Goal: Task Accomplishment & Management: Manage account settings

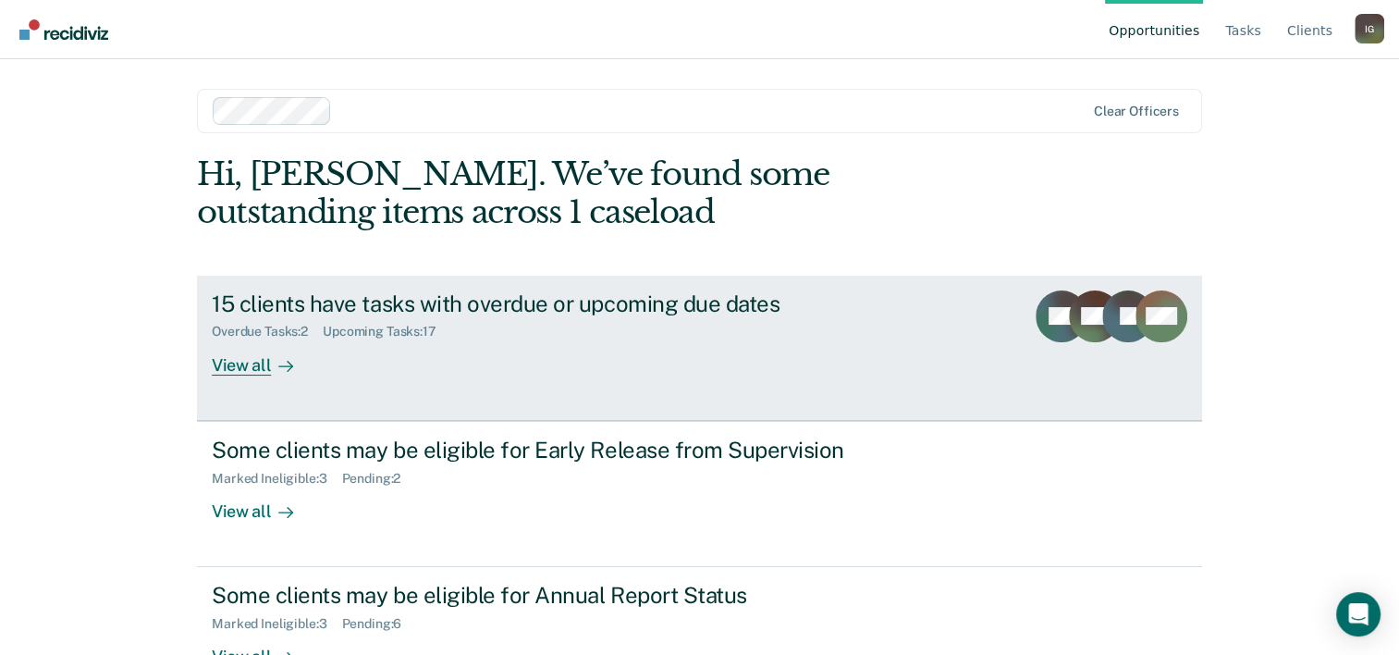
click at [570, 362] on div "15 clients have tasks with overdue or upcoming due dates Overdue Tasks : 2 Upco…" at bounding box center [559, 332] width 694 height 85
